Goal: Check status: Check status

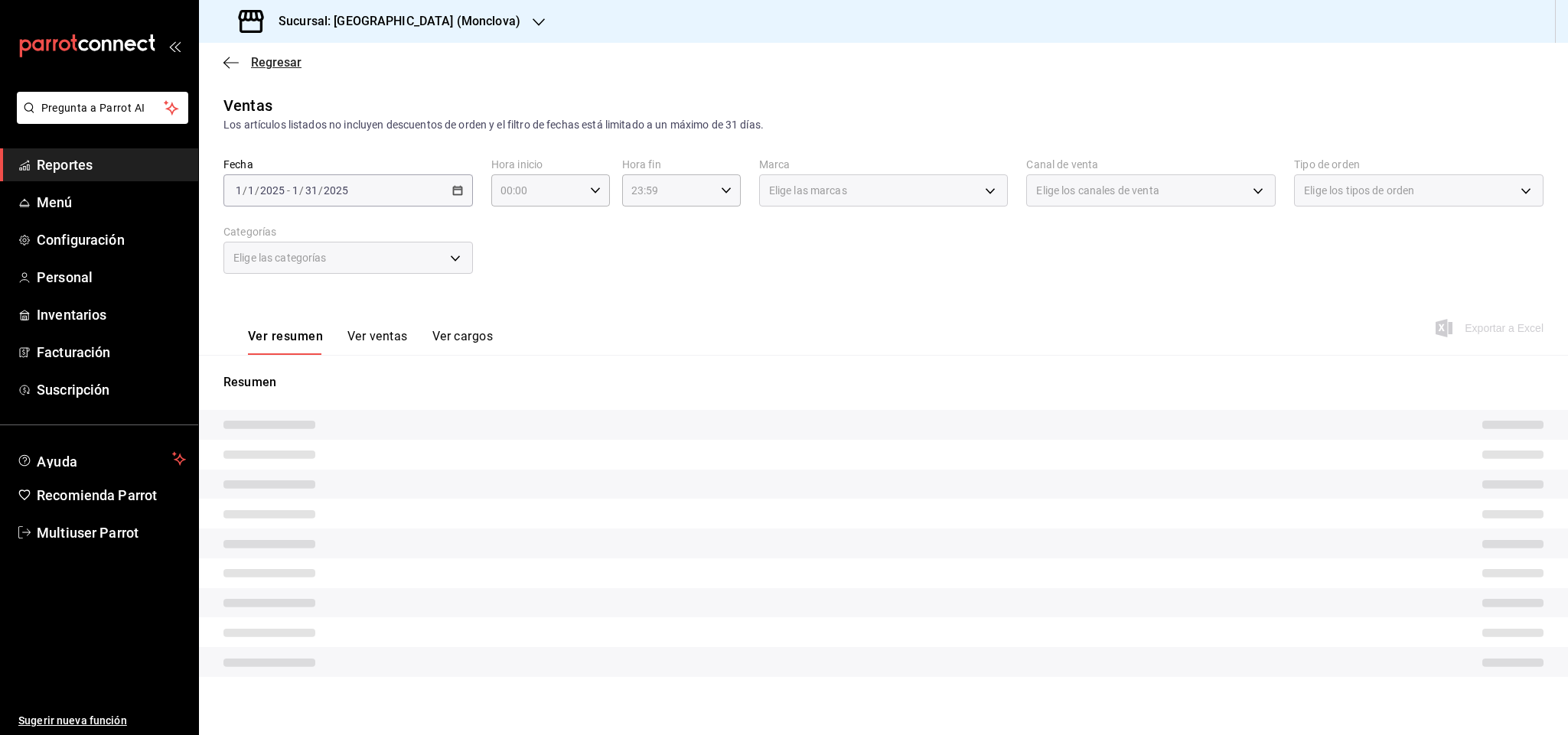
click at [259, 68] on span "Regresar" at bounding box center [276, 62] width 51 height 15
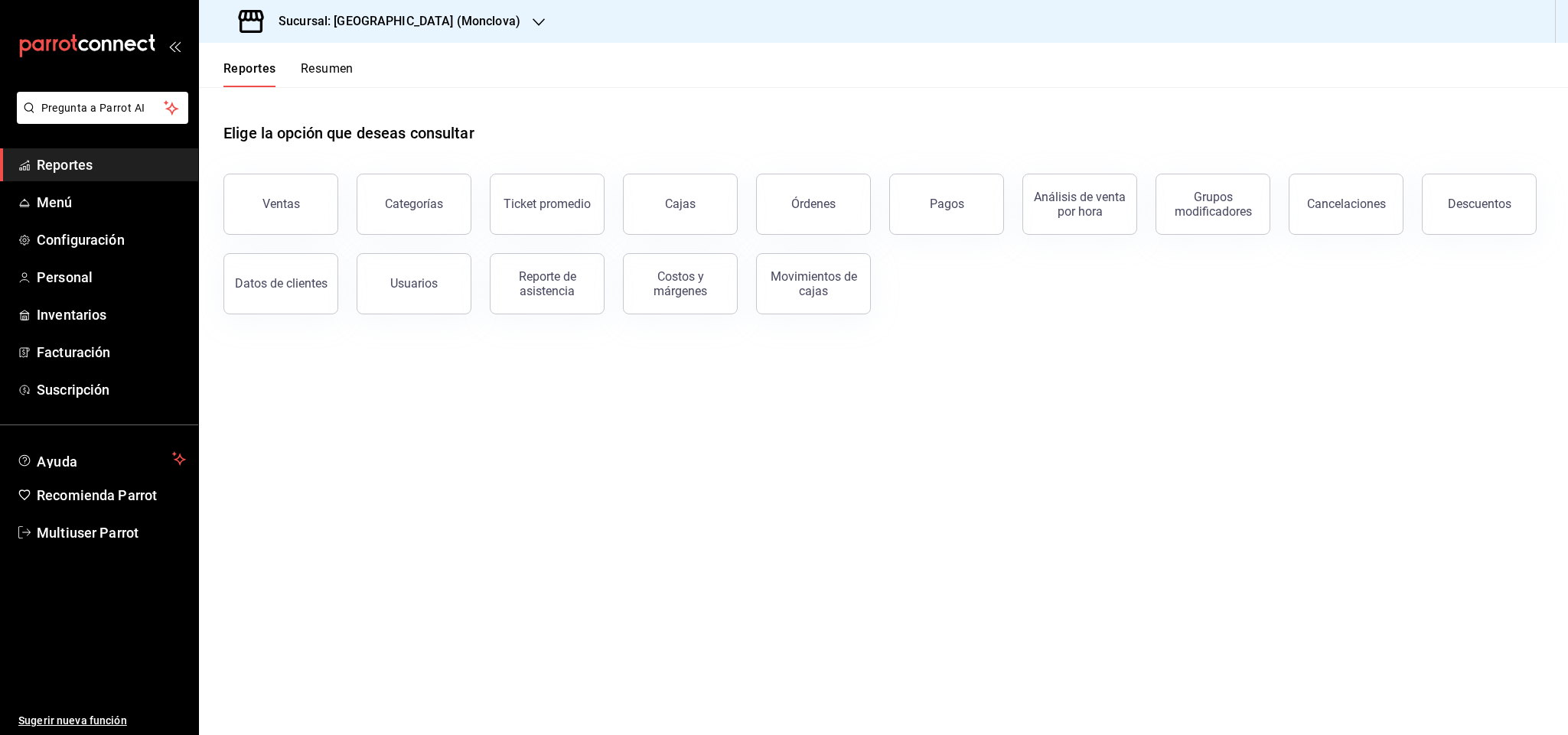
click at [411, 21] on h3 "Sucursal: [GEOGRAPHIC_DATA] (Monclova)" at bounding box center [393, 21] width 254 height 18
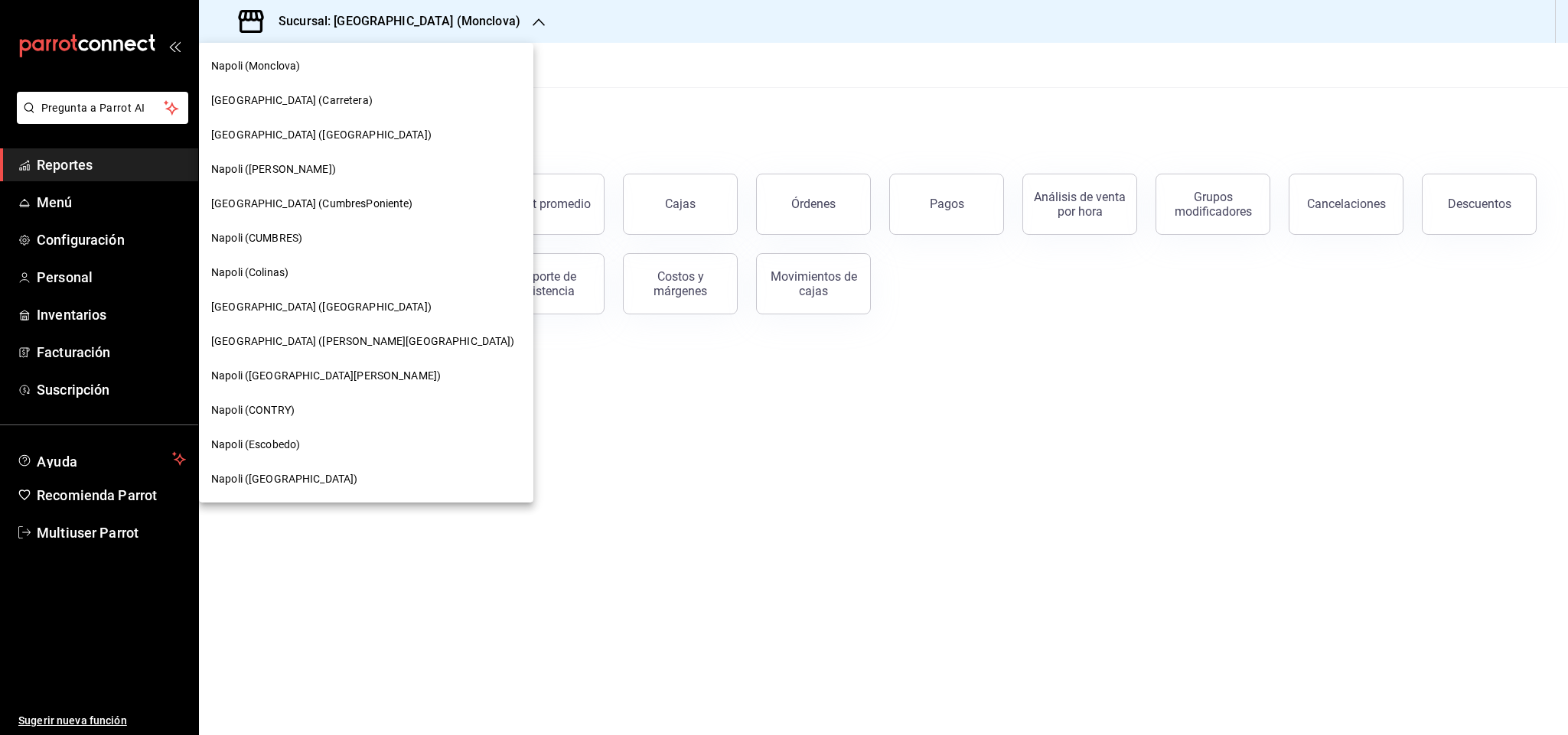
click at [329, 274] on div "Napoli (Colinas)" at bounding box center [367, 273] width 310 height 16
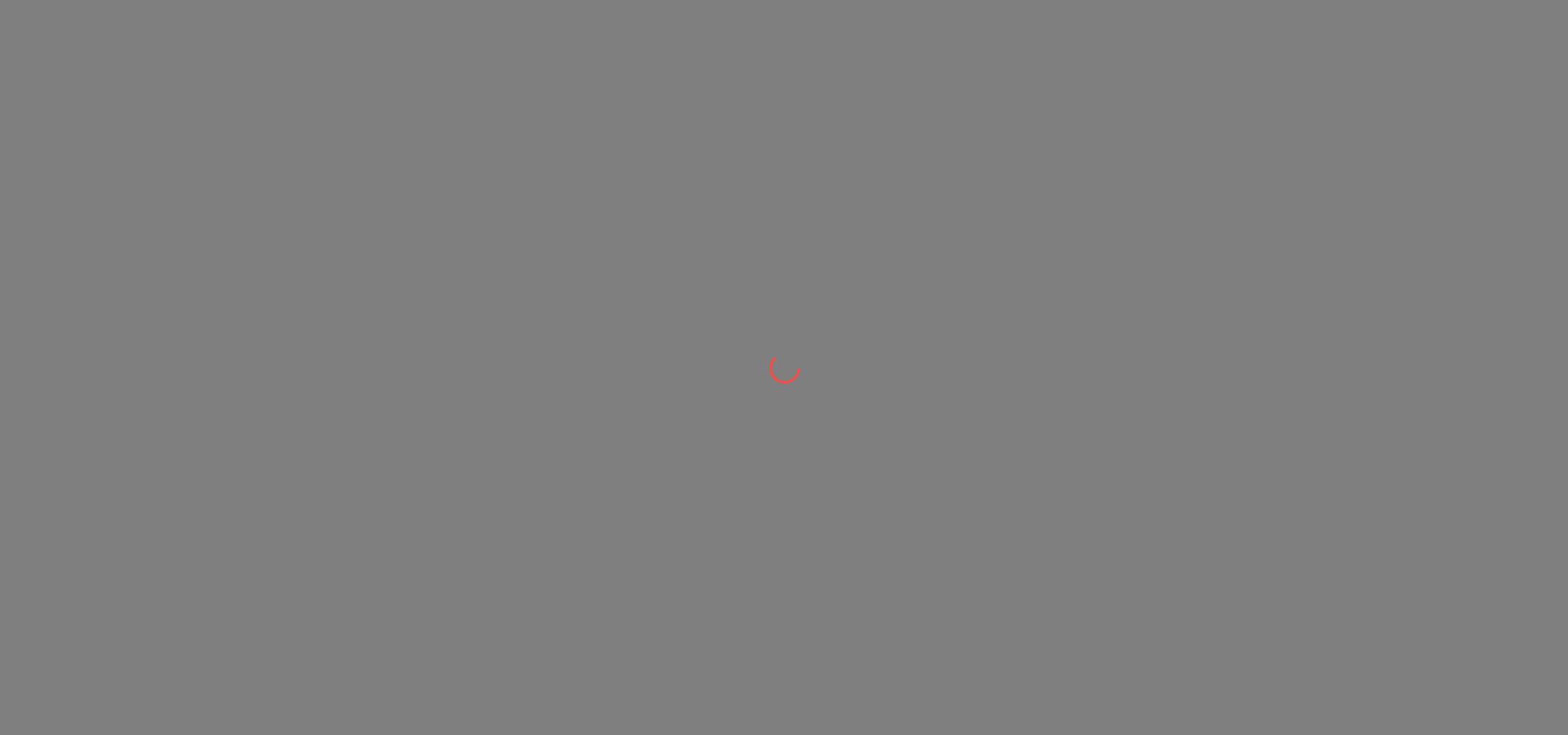
click at [921, 194] on div at bounding box center [784, 368] width 1568 height 735
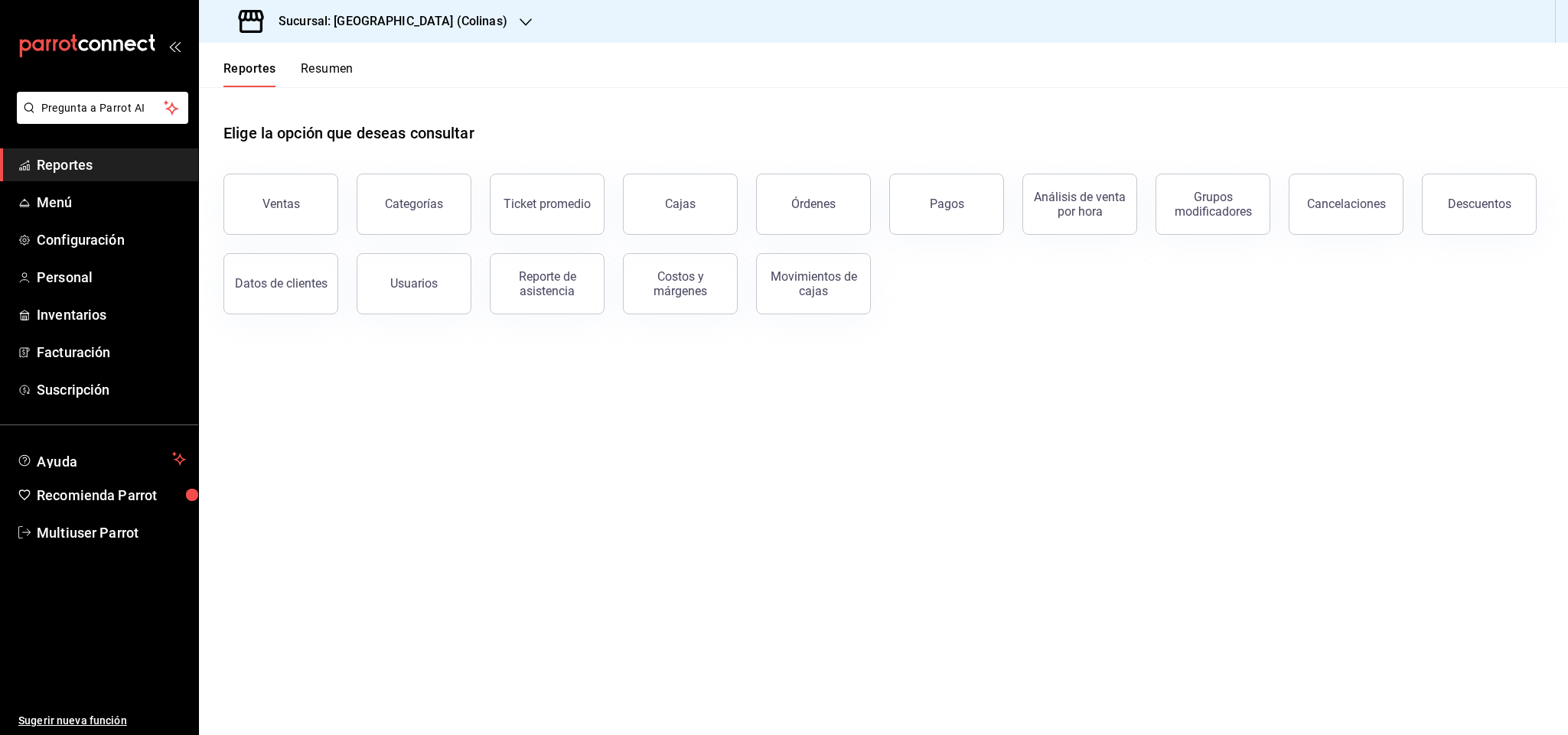
click at [921, 194] on button "Pagos" at bounding box center [947, 205] width 115 height 62
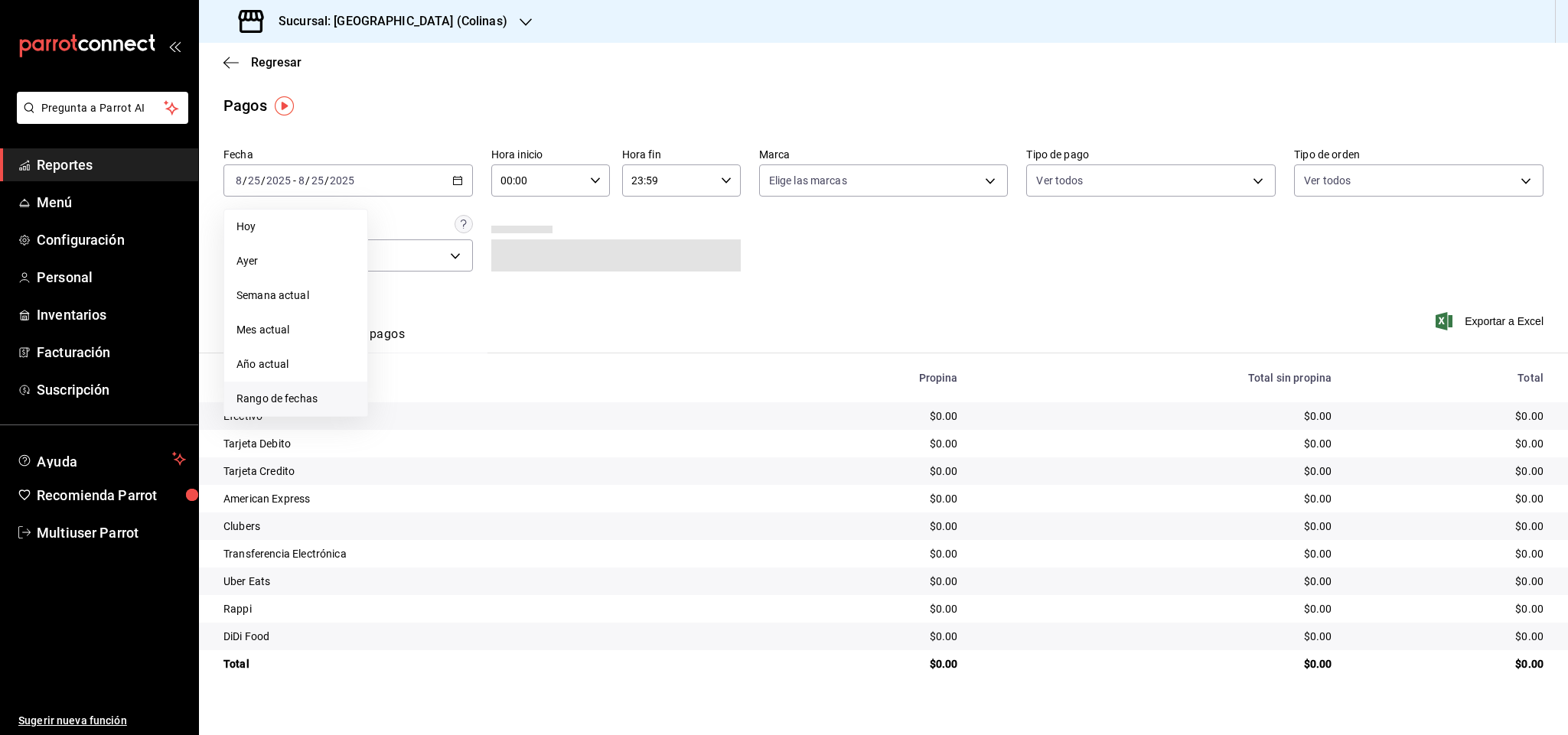
click at [310, 381] on li "Rango de fechas" at bounding box center [296, 398] width 143 height 35
click at [404, 381] on abbr "18" at bounding box center [399, 383] width 10 height 11
click at [567, 383] on abbr "24" at bounding box center [563, 383] width 10 height 11
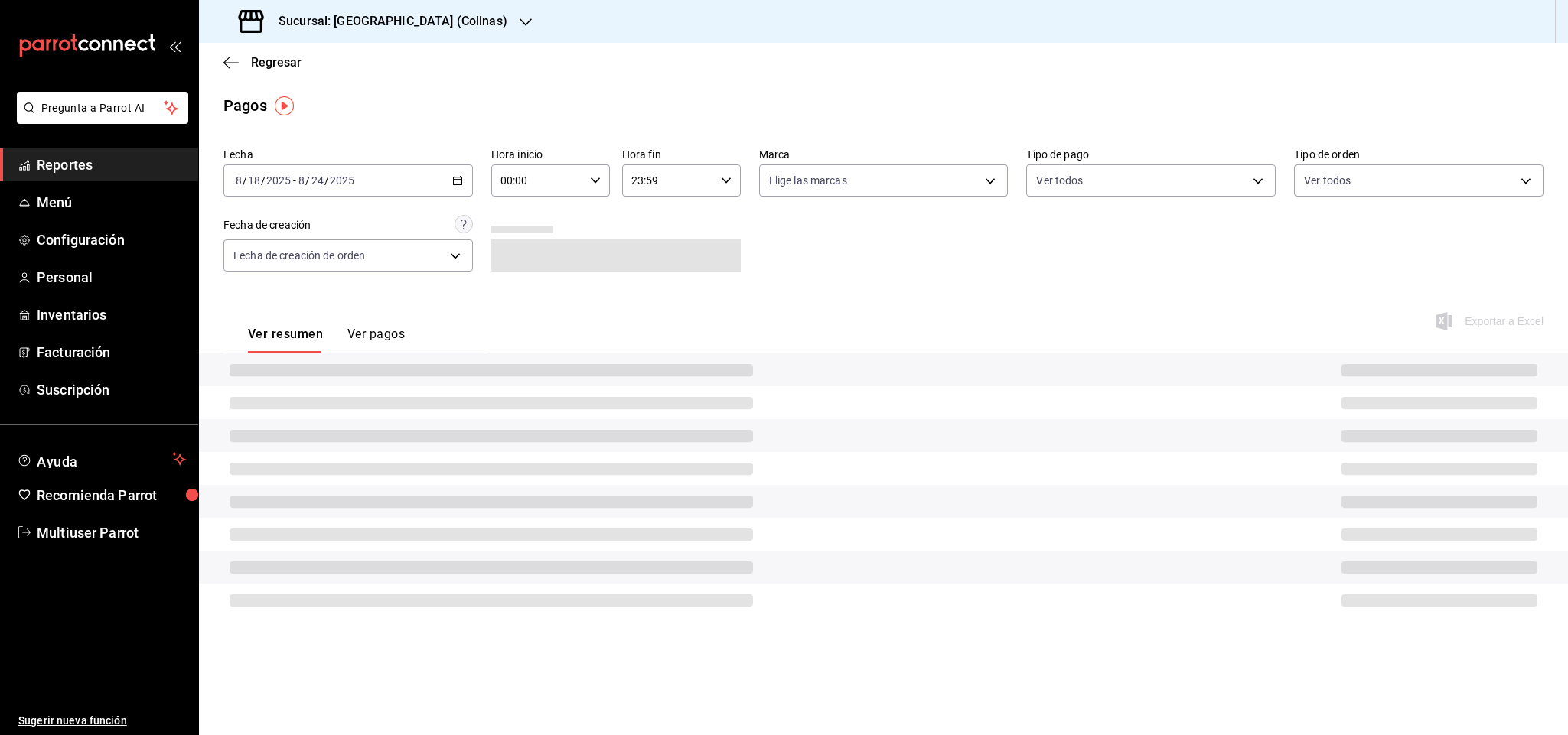
click at [1006, 243] on div "Fecha [DATE] [DATE] - [DATE] [DATE] Hora inicio 00:00 Hora inicio Hora fin 23:5…" at bounding box center [883, 215] width 1321 height 148
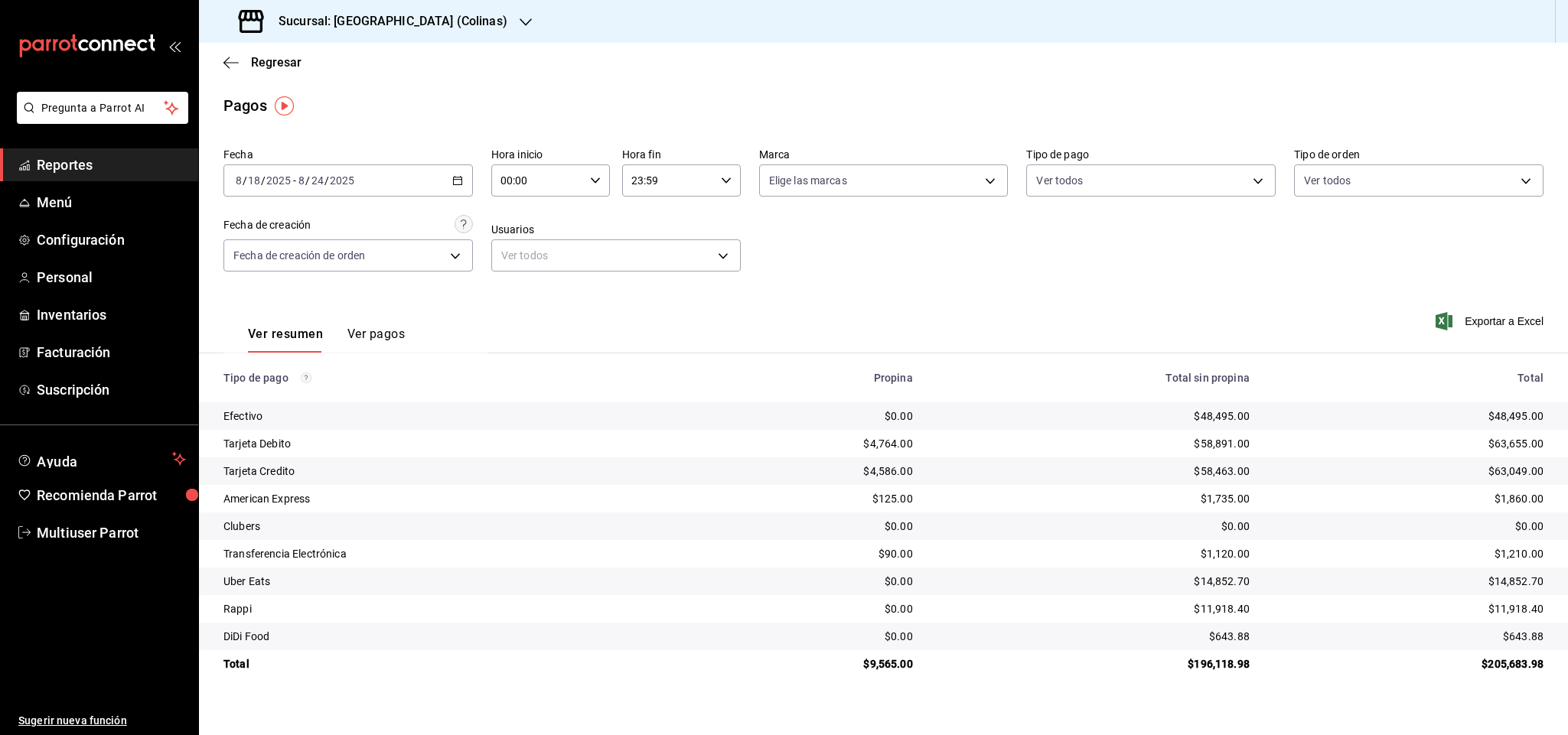
click at [400, 26] on h3 "Sucursal: [GEOGRAPHIC_DATA] (Colinas)" at bounding box center [387, 21] width 241 height 18
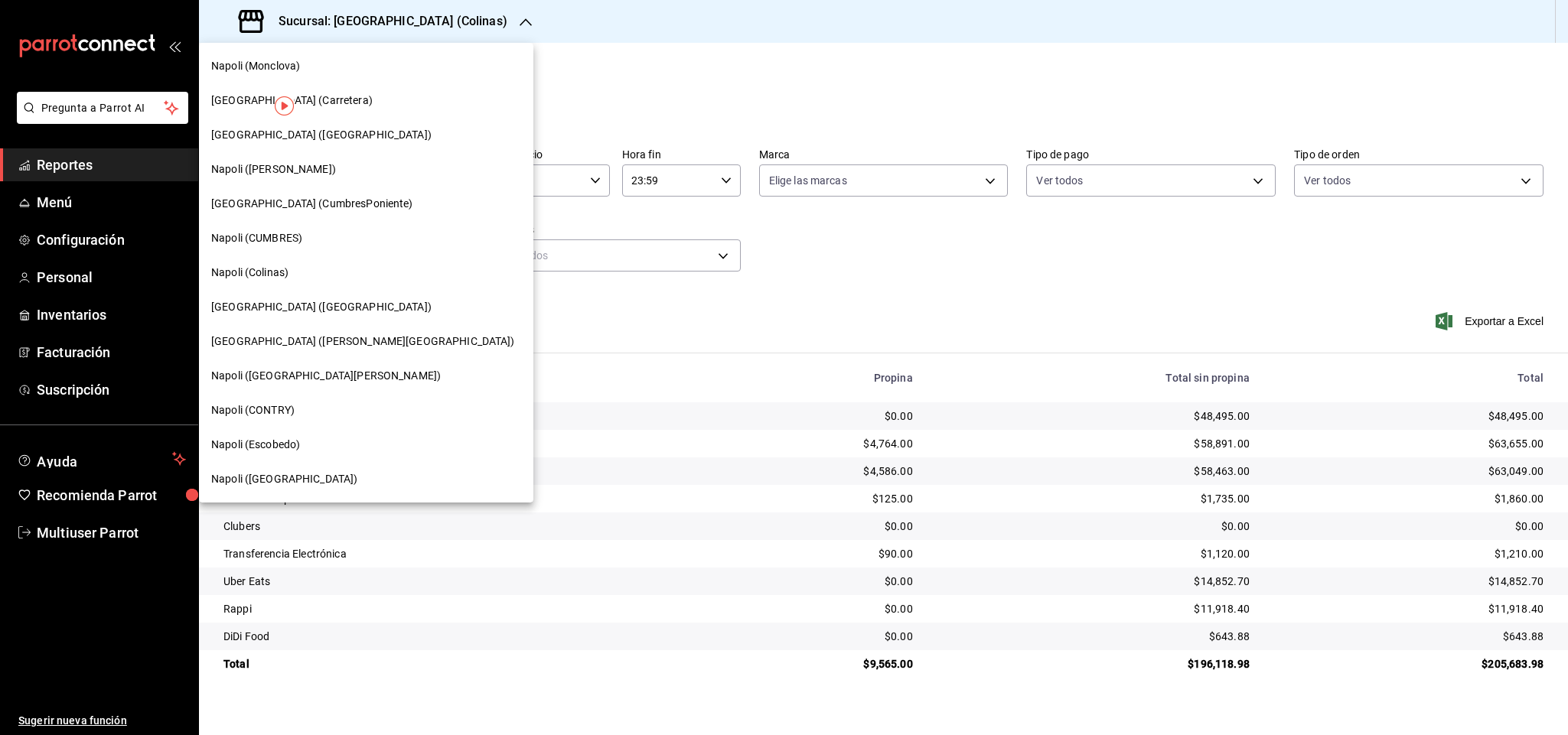
click at [345, 207] on div "[GEOGRAPHIC_DATA] (CumbresPoniente)" at bounding box center [367, 204] width 310 height 16
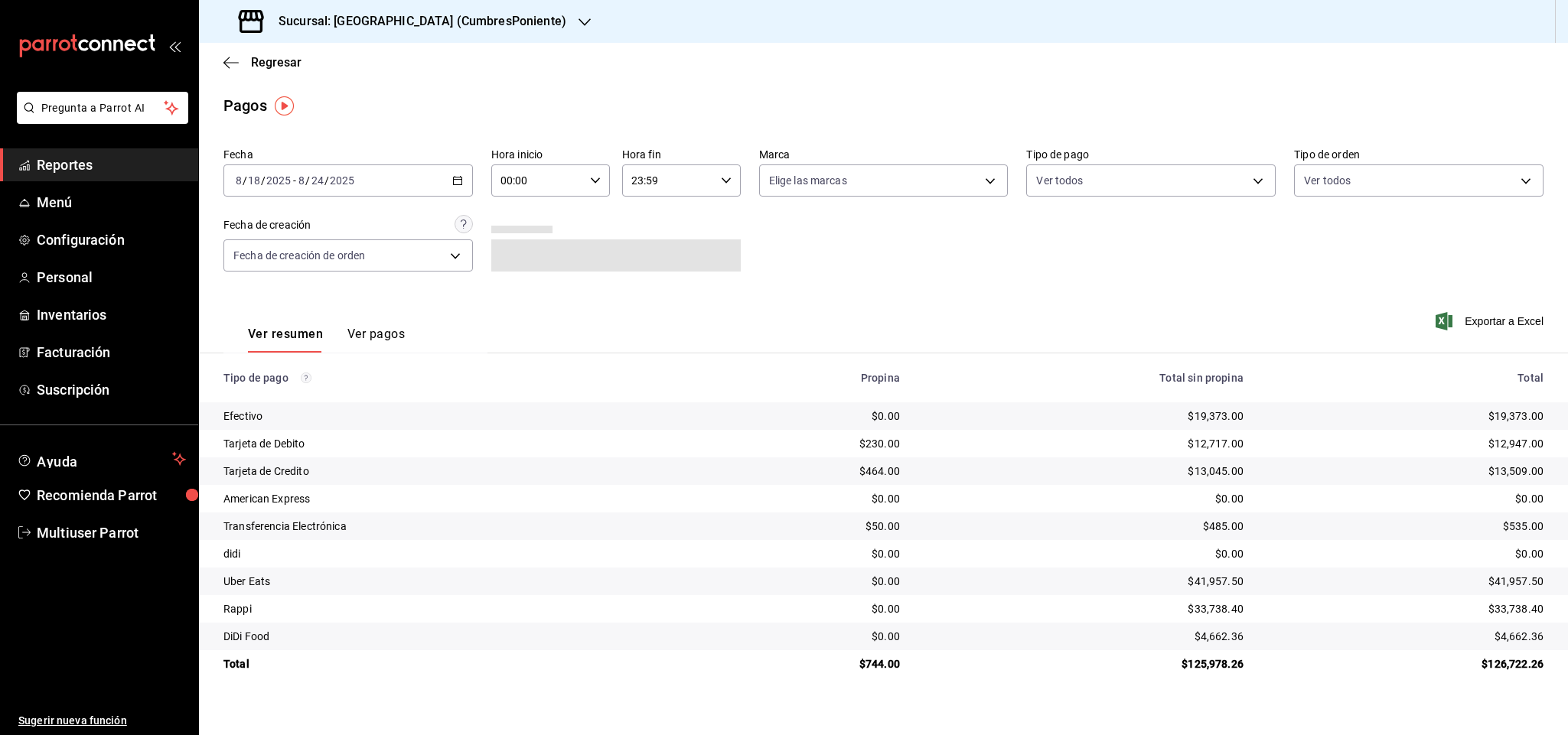
click at [414, 195] on div "[DATE] [DATE] - [DATE] [DATE]" at bounding box center [348, 181] width 249 height 32
click at [303, 393] on span "Rango de fechas" at bounding box center [295, 399] width 118 height 16
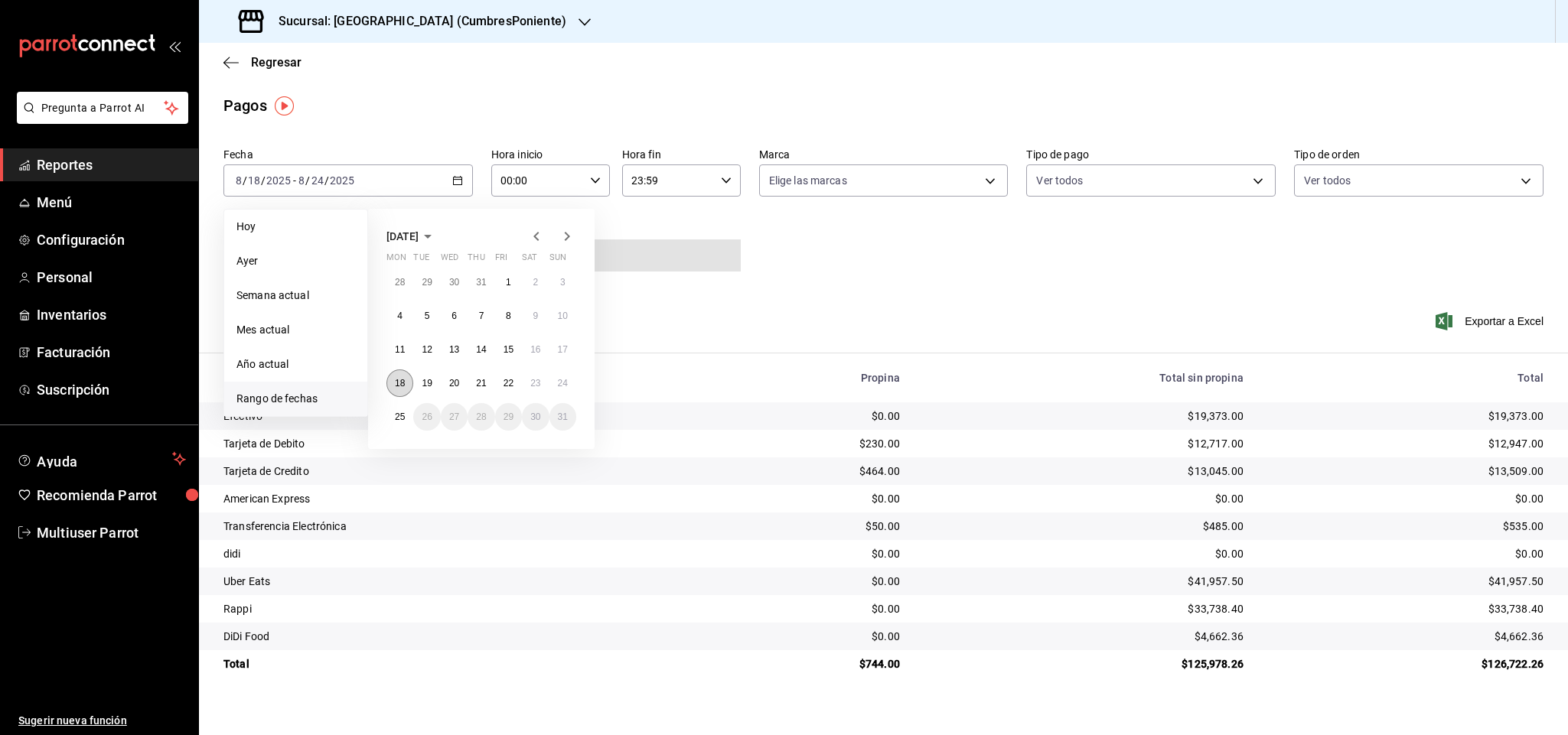
click at [394, 384] on abbr "18" at bounding box center [399, 383] width 10 height 11
click at [563, 392] on button "24" at bounding box center [562, 383] width 27 height 28
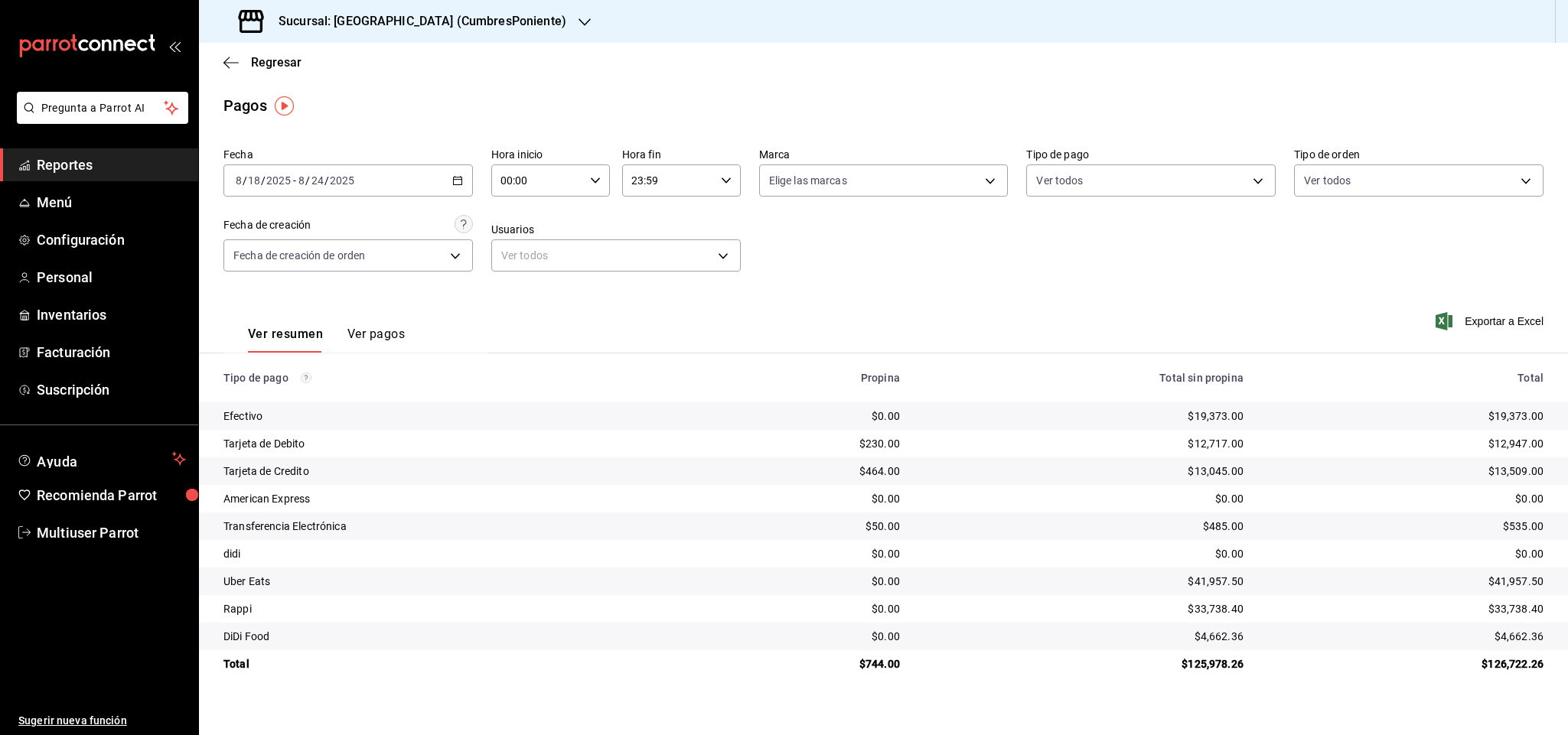
click at [473, 47] on div "Regresar" at bounding box center [883, 62] width 1369 height 39
click at [473, 15] on h3 "Sucursal: [GEOGRAPHIC_DATA] (CumbresPoniente)" at bounding box center [416, 21] width 300 height 18
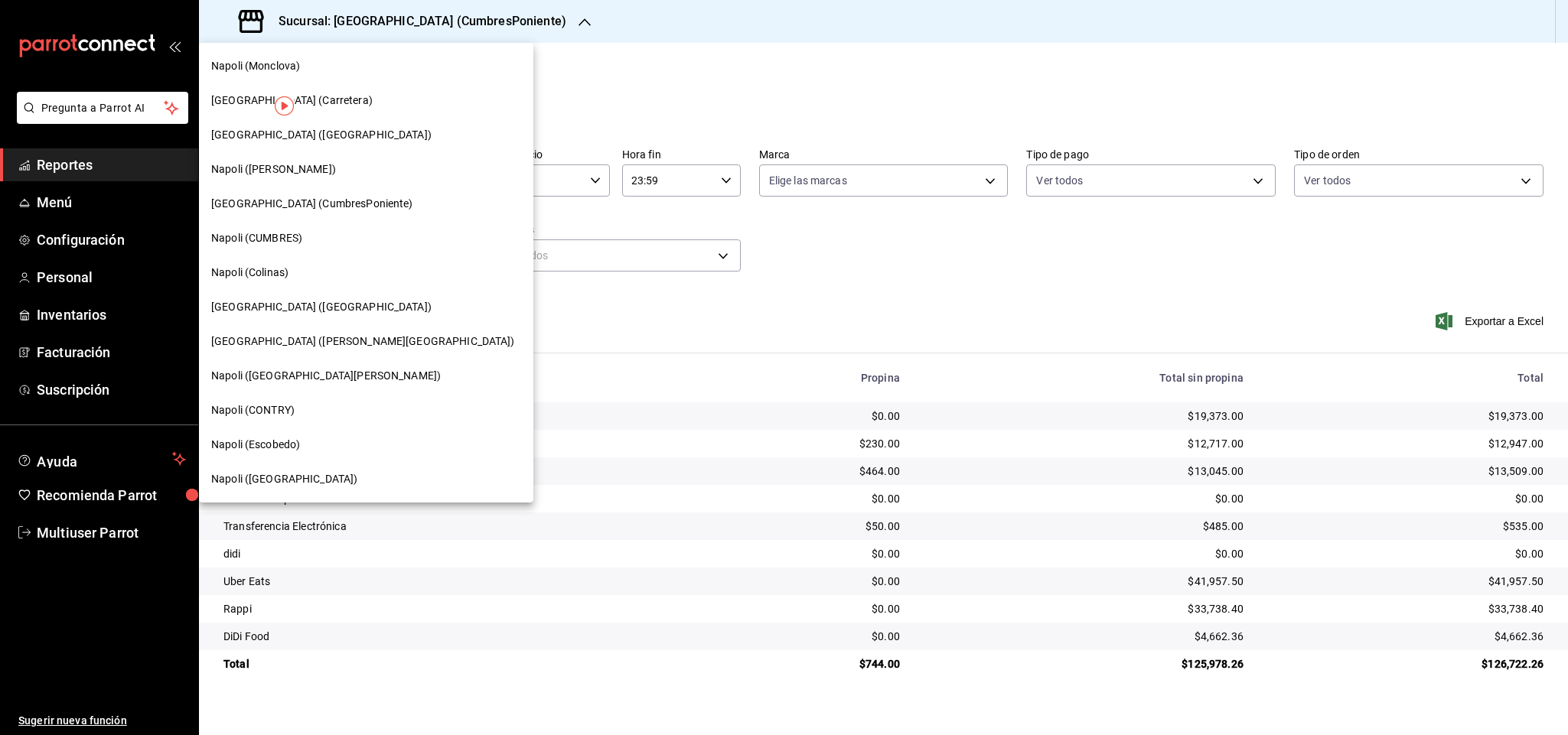
click at [297, 469] on div "Napoli ([GEOGRAPHIC_DATA])" at bounding box center [366, 479] width 335 height 35
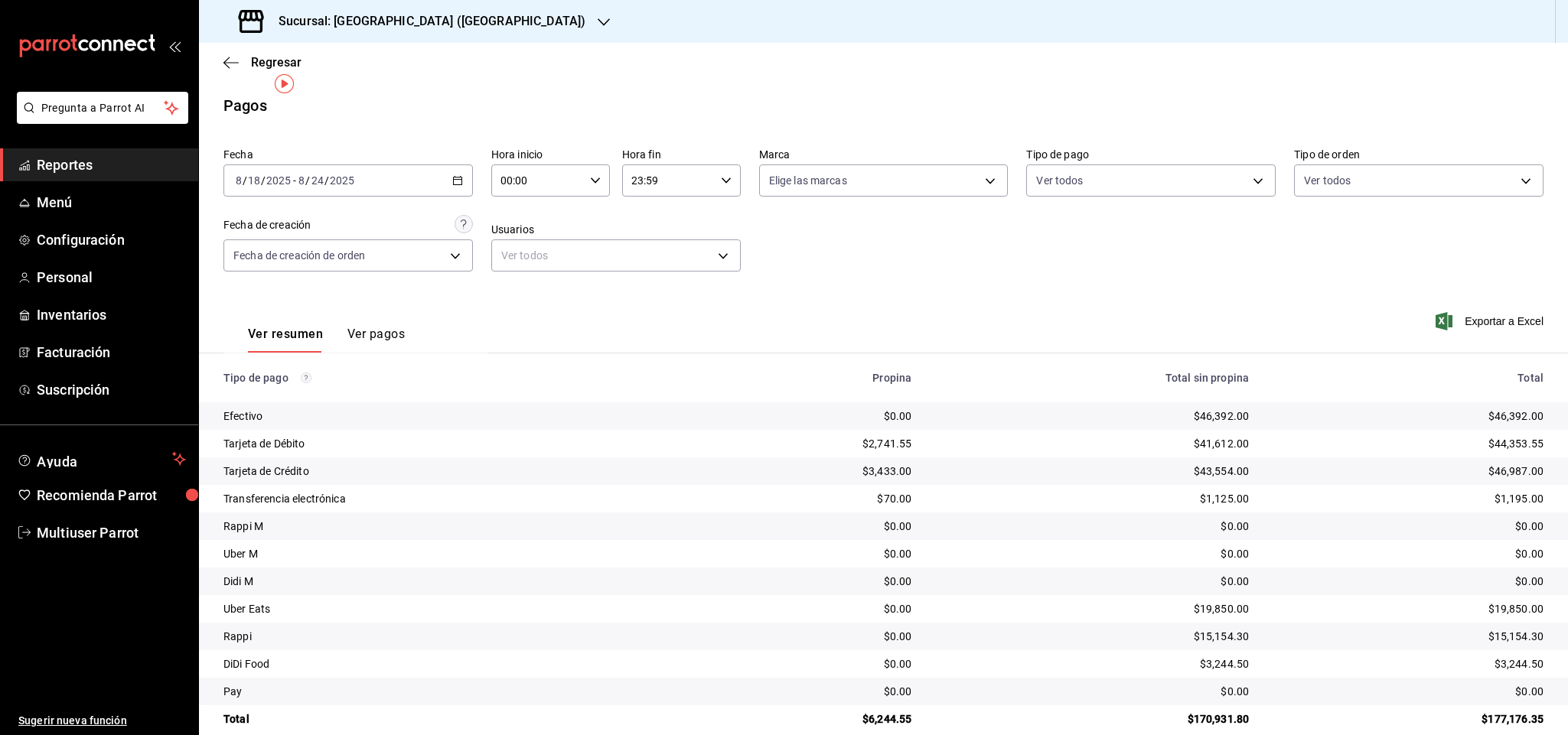
scroll to position [22, 0]
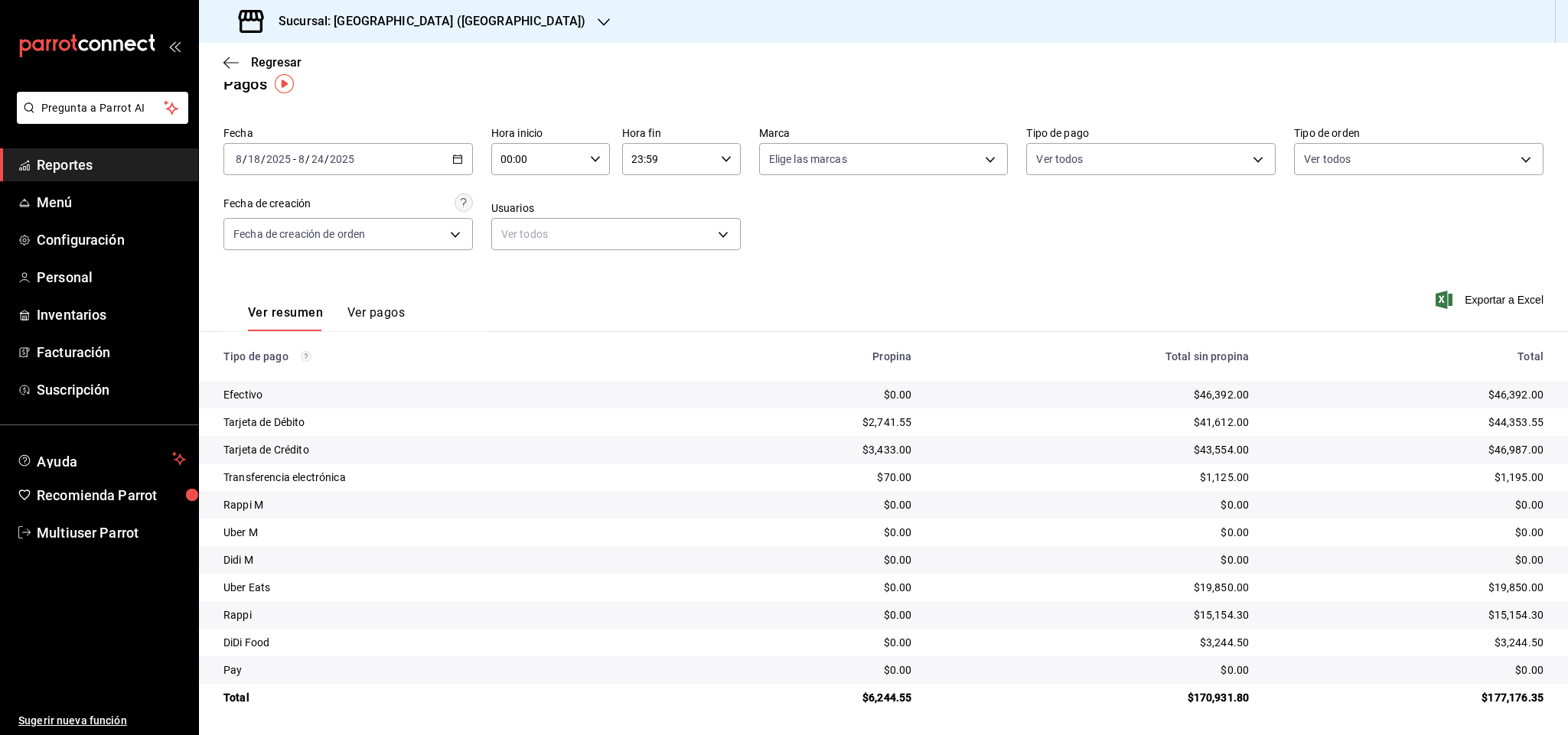
click at [598, 22] on icon "button" at bounding box center [604, 22] width 12 height 8
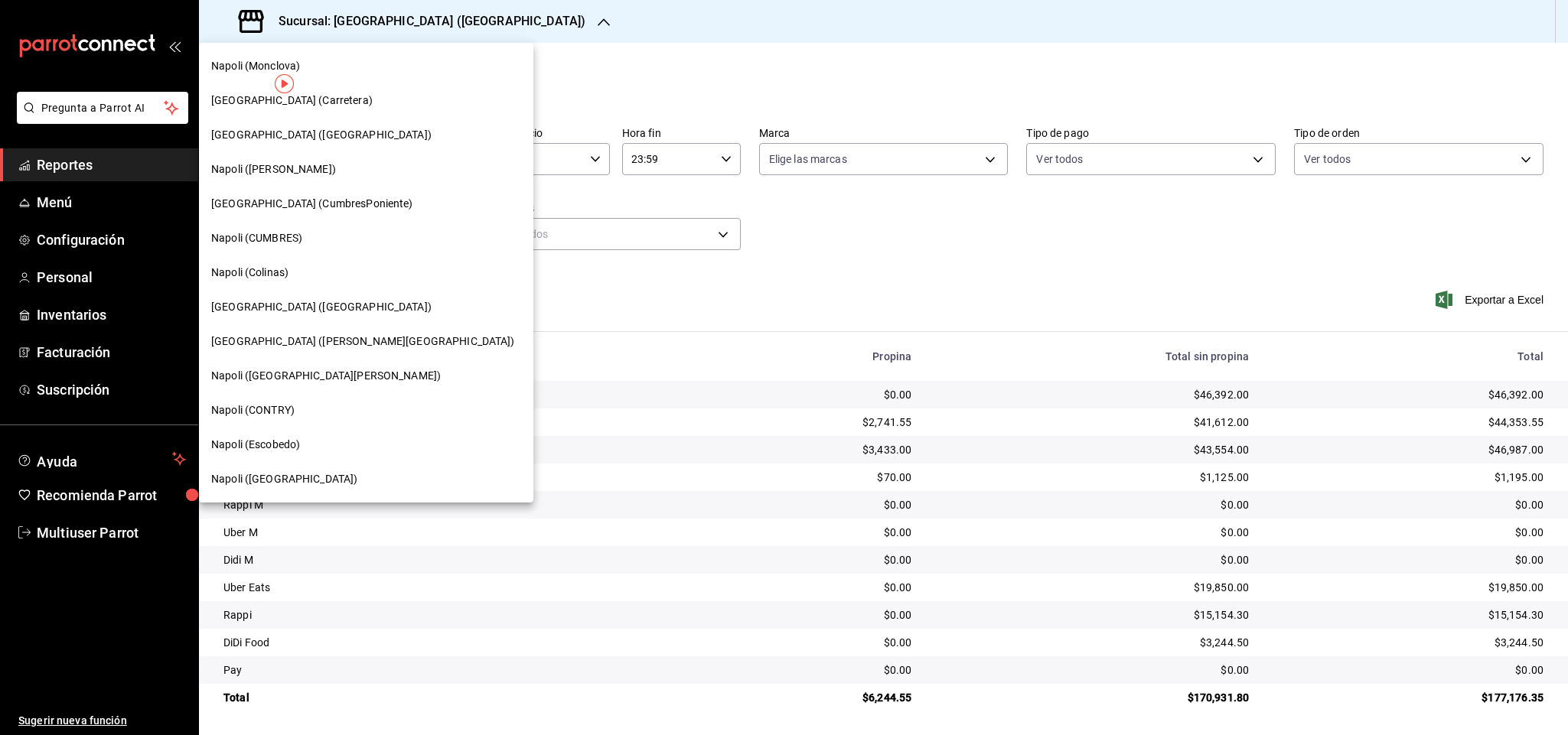
click at [322, 306] on div "[GEOGRAPHIC_DATA] ([GEOGRAPHIC_DATA])" at bounding box center [367, 307] width 310 height 16
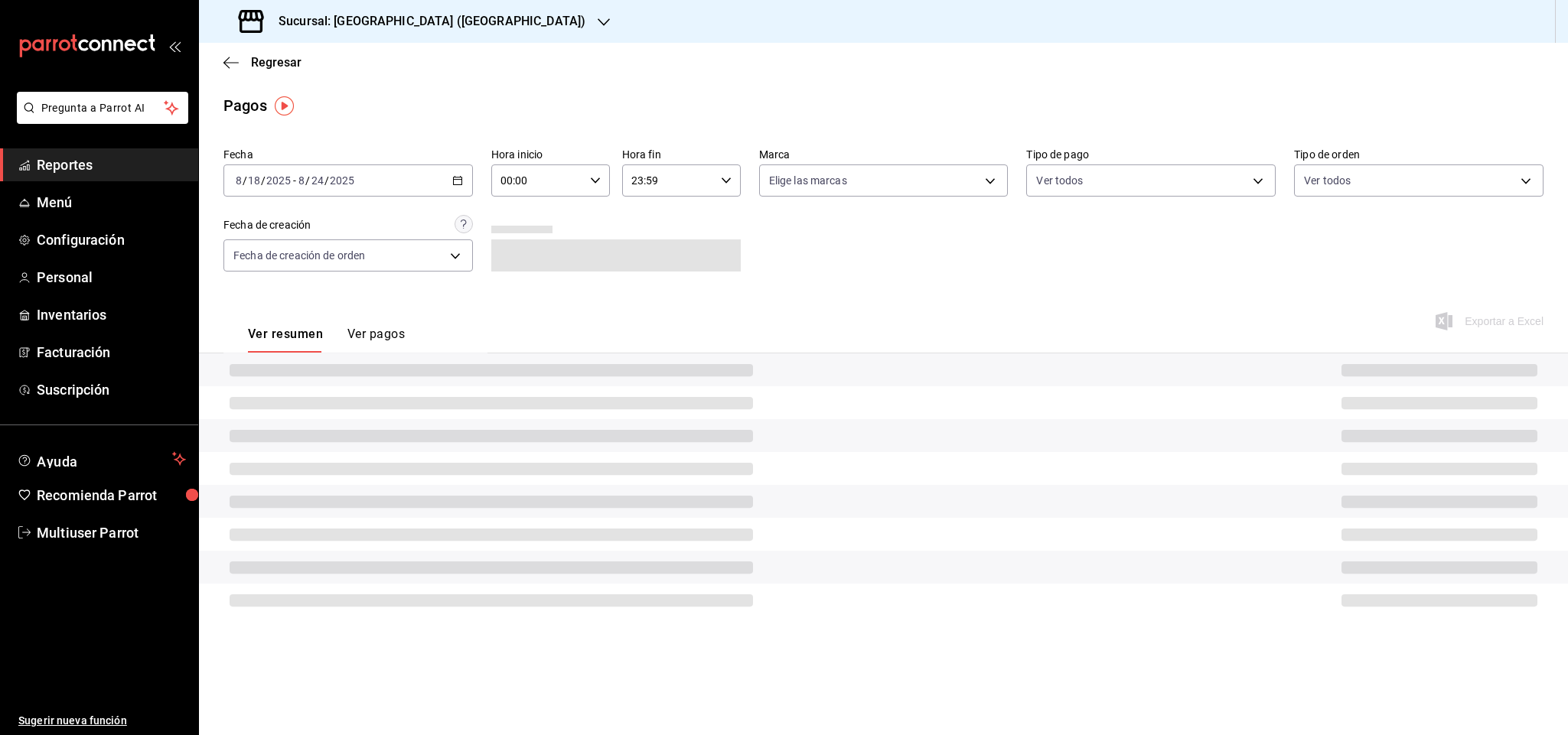
click at [1497, 266] on div "Fecha [DATE] [DATE] - [DATE] [DATE] Hora inicio 00:00 Hora inicio Hora fin 23:5…" at bounding box center [883, 215] width 1321 height 148
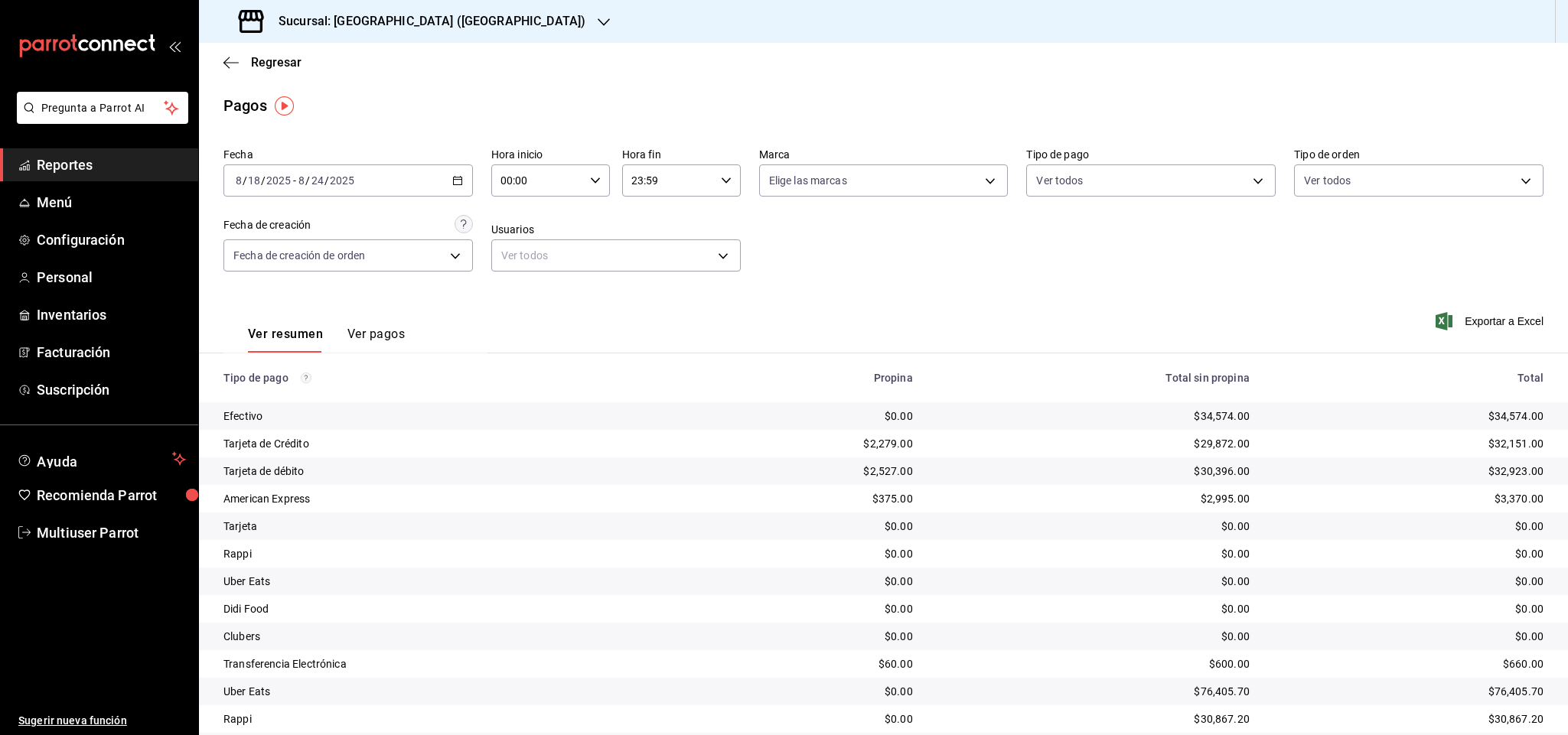
click at [397, 26] on h3 "Sucursal: [GEOGRAPHIC_DATA] ([GEOGRAPHIC_DATA])" at bounding box center [425, 21] width 319 height 18
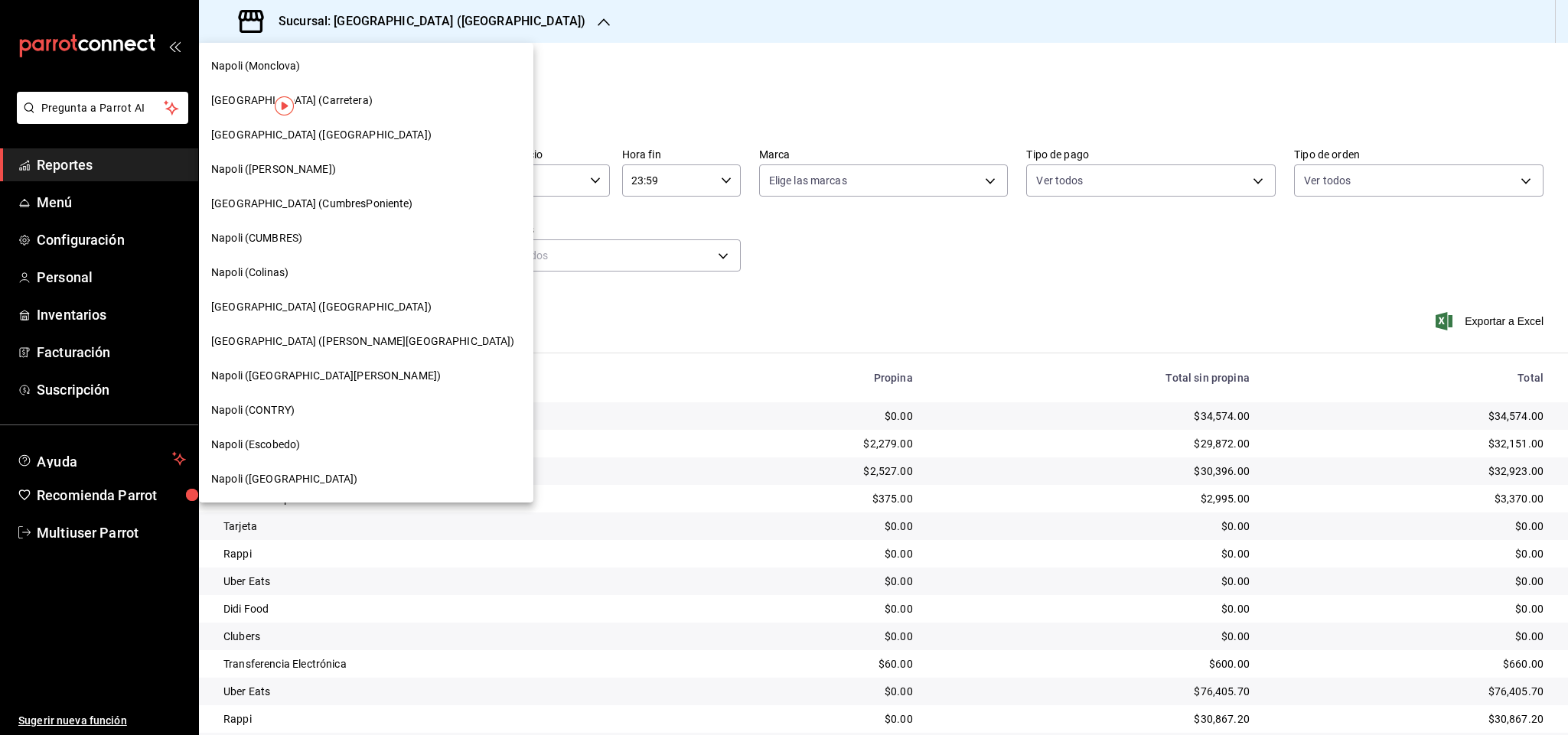
click at [318, 341] on span "[GEOGRAPHIC_DATA] ([PERSON_NAME][GEOGRAPHIC_DATA])" at bounding box center [364, 342] width 304 height 16
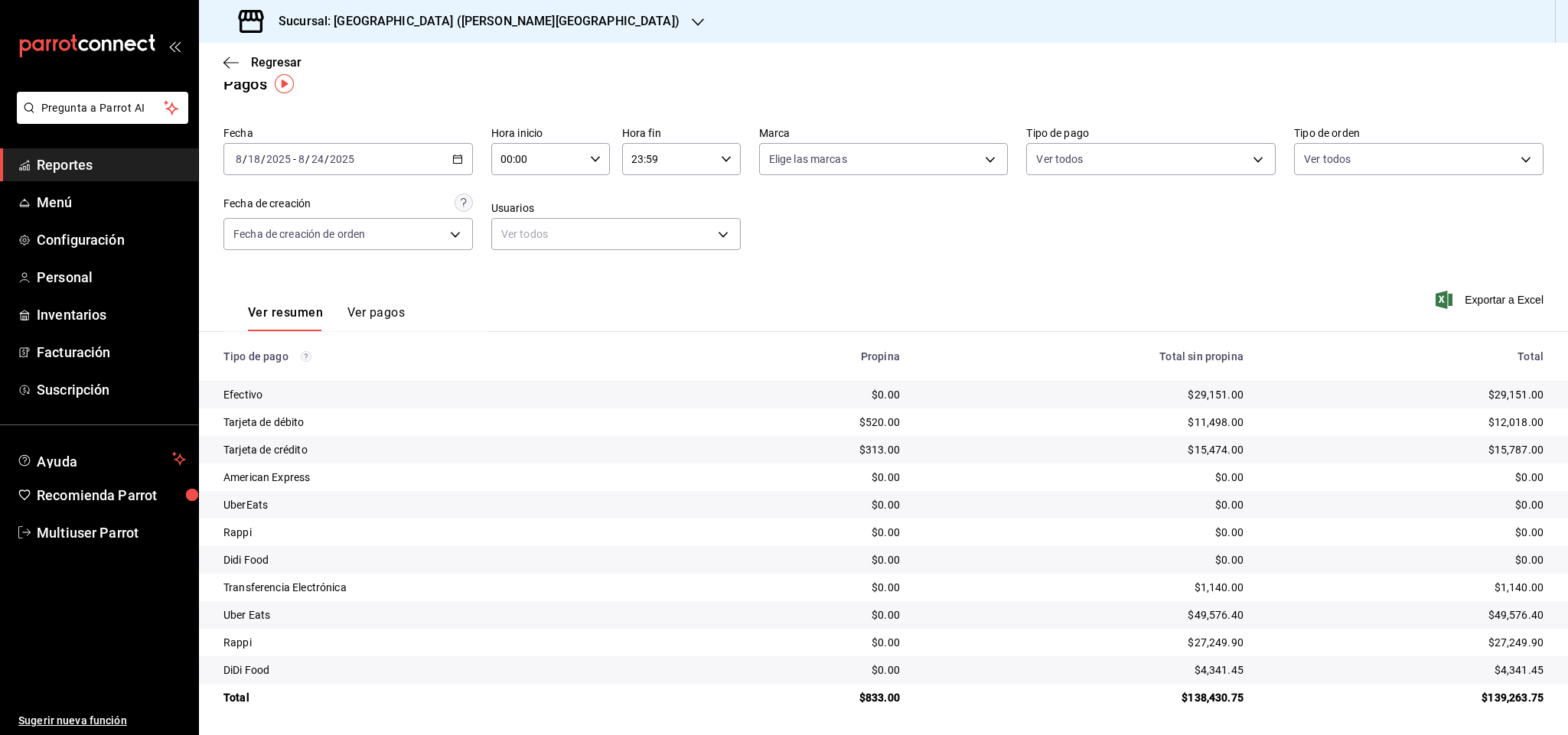
click at [427, 25] on h3 "Sucursal: [GEOGRAPHIC_DATA] ([PERSON_NAME][GEOGRAPHIC_DATA])" at bounding box center [473, 21] width 413 height 18
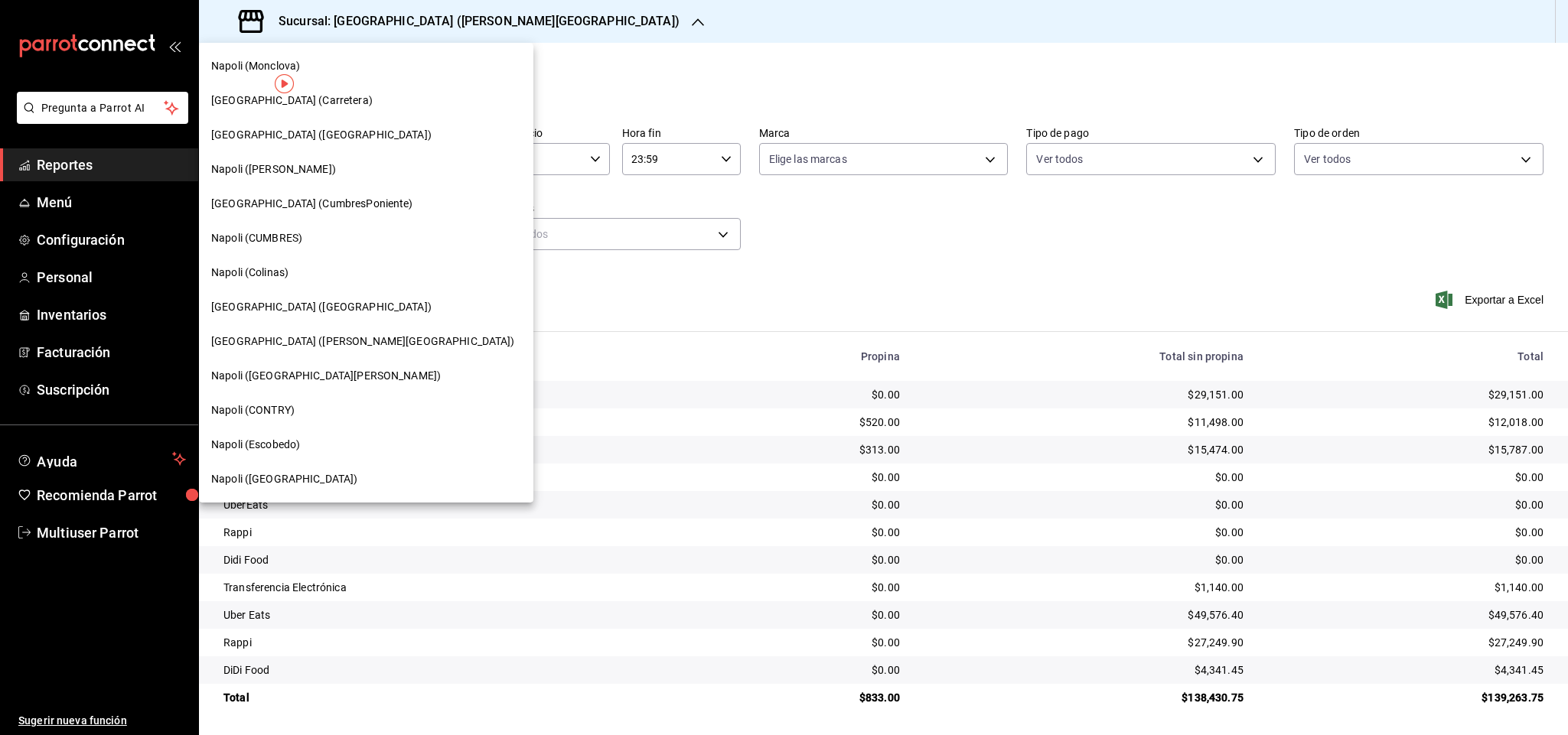
click at [315, 411] on div "Napoli (CONTRY)" at bounding box center [367, 410] width 310 height 16
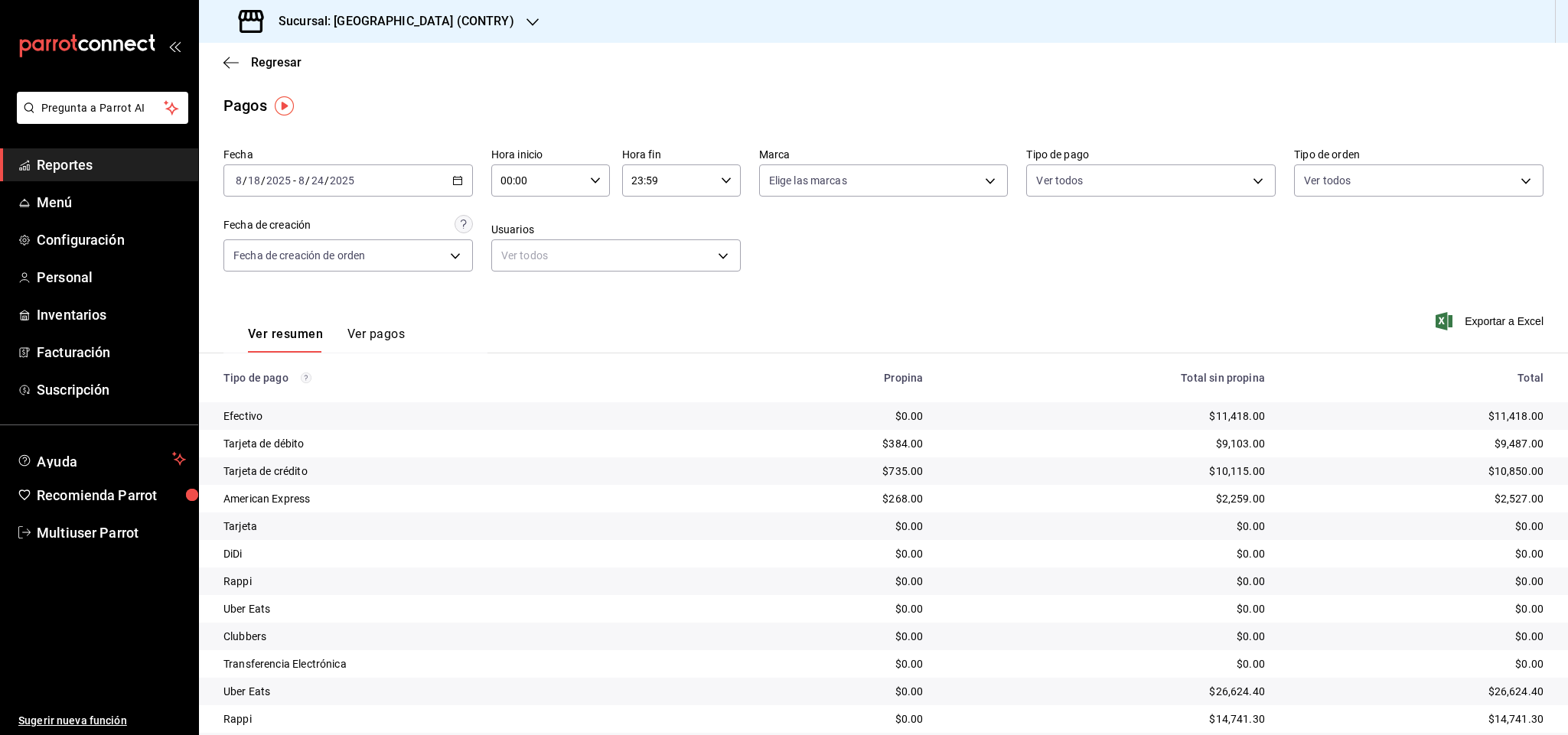
click at [386, 2] on div "Sucursal: [GEOGRAPHIC_DATA] (CONTRY)" at bounding box center [379, 21] width 334 height 43
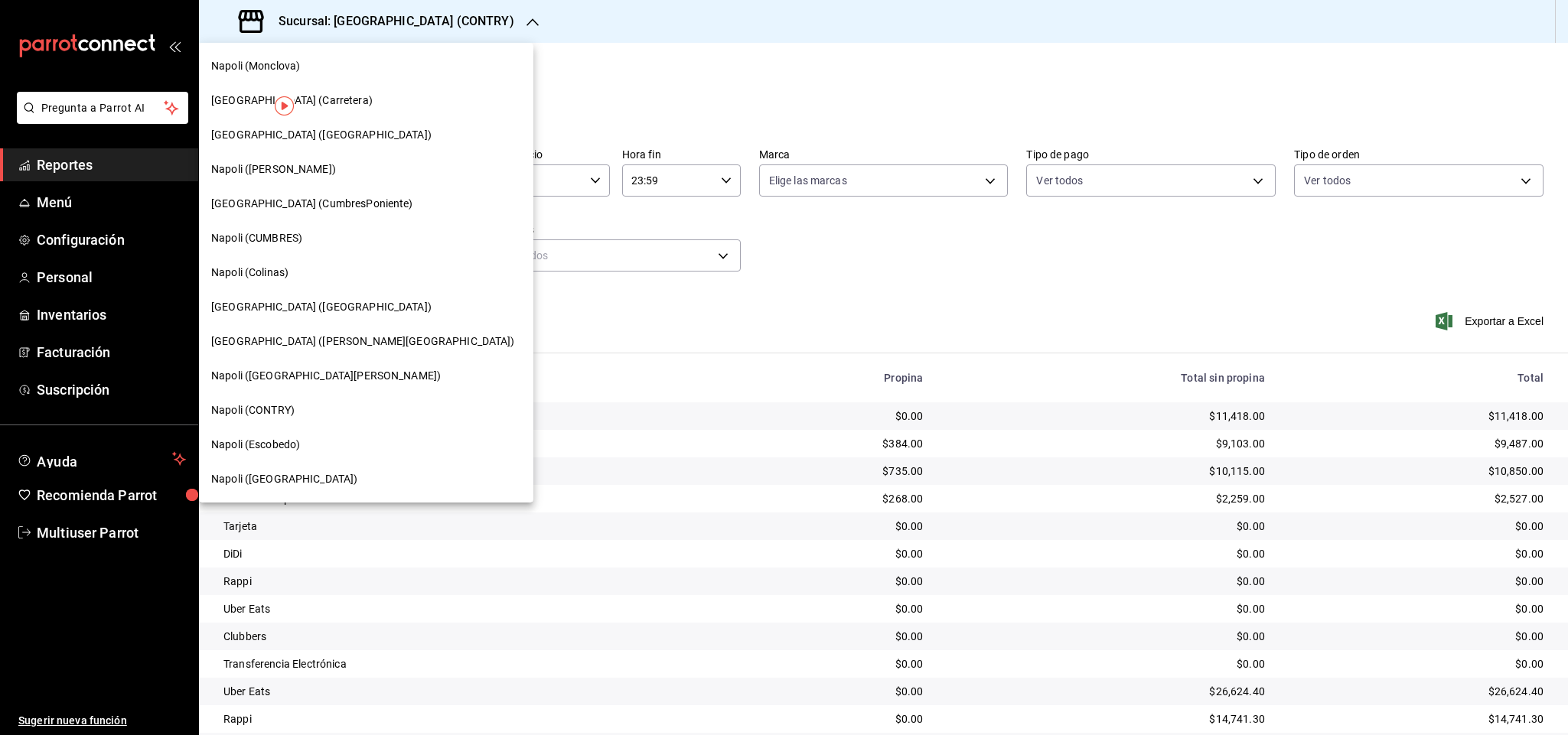
click at [336, 239] on div "Napoli (CUMBRES)" at bounding box center [367, 238] width 310 height 16
